Goal: Information Seeking & Learning: Learn about a topic

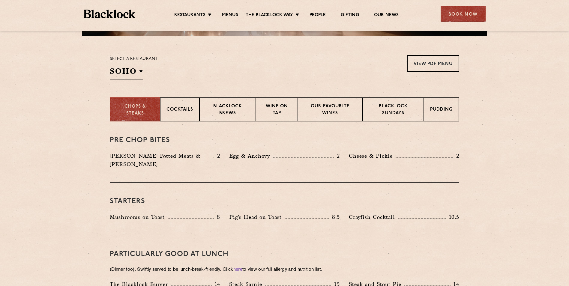
scroll to position [180, 0]
click at [392, 109] on p "Blacklock Sundays" at bounding box center [393, 110] width 49 height 14
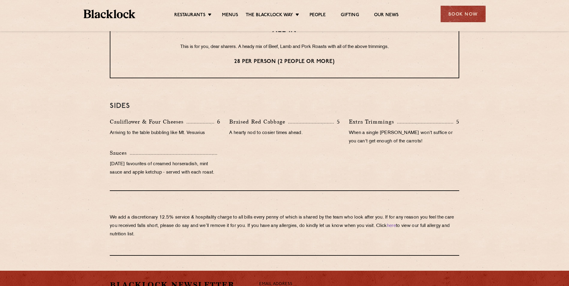
scroll to position [420, 0]
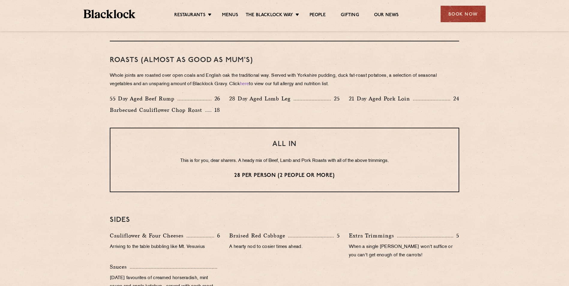
click at [443, 111] on div "55 Day Aged Beef Rump 26 28 Day Aged Lamb Leg 25 21 Day Aged Pork Loin 24 Barbe…" at bounding box center [284, 105] width 358 height 23
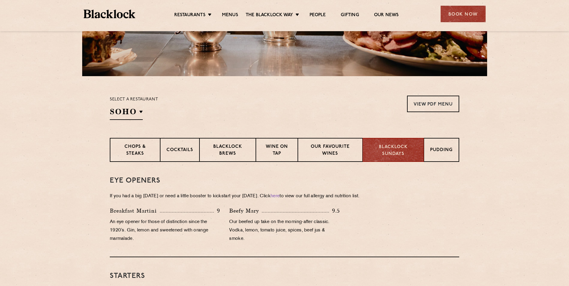
scroll to position [150, 0]
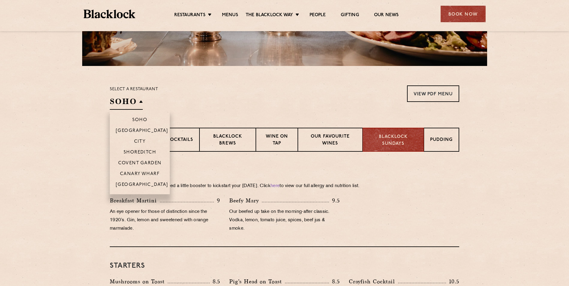
click at [132, 102] on h2 "SOHO" at bounding box center [126, 102] width 33 height 13
click at [148, 152] on p "Shoreditch" at bounding box center [139, 153] width 33 height 6
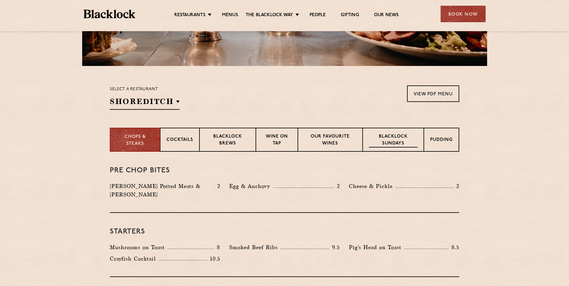
click at [388, 141] on p "Blacklock Sundays" at bounding box center [393, 140] width 49 height 14
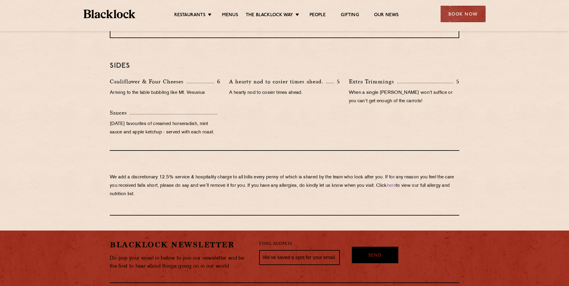
scroll to position [599, 0]
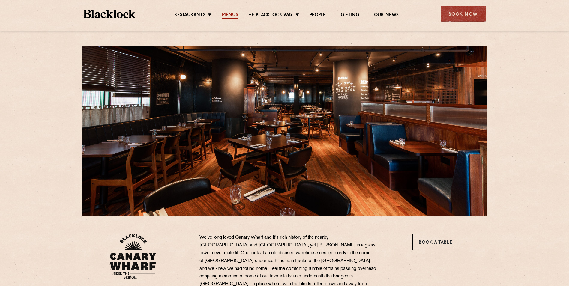
click at [229, 14] on link "Menus" at bounding box center [230, 15] width 16 height 7
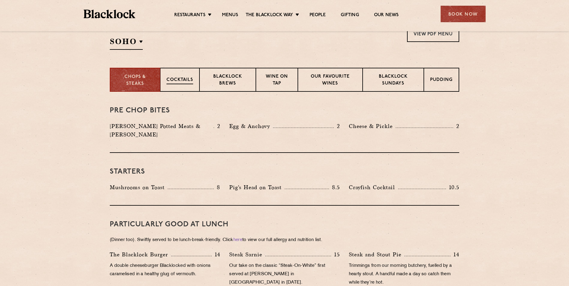
scroll to position [180, 0]
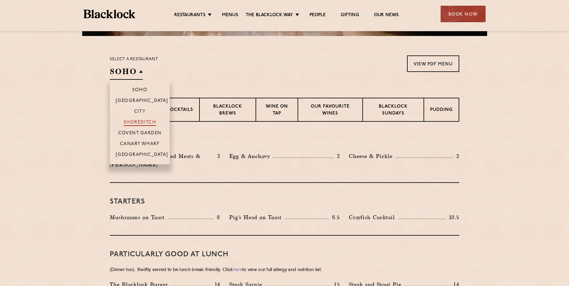
click at [144, 120] on p "Shoreditch" at bounding box center [139, 123] width 33 height 6
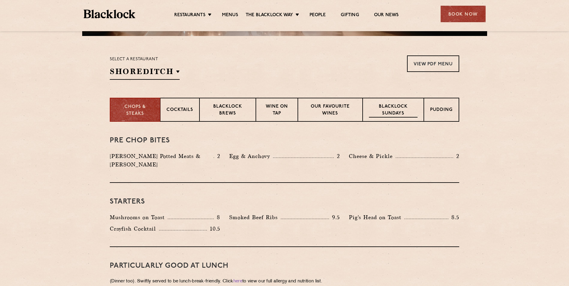
click at [381, 114] on p "Blacklock Sundays" at bounding box center [393, 110] width 49 height 14
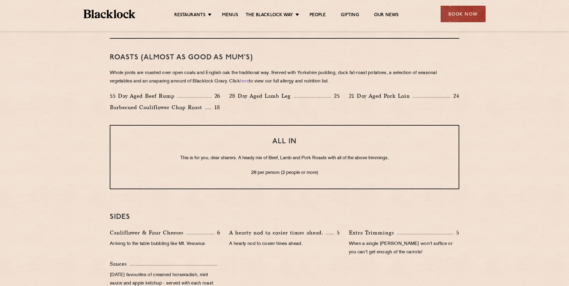
scroll to position [480, 0]
